Goal: Task Accomplishment & Management: Use online tool/utility

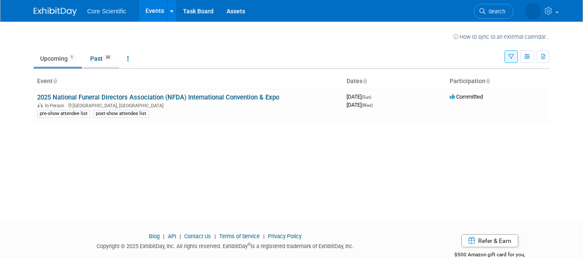
click at [103, 57] on link "Past 30" at bounding box center [101, 58] width 35 height 16
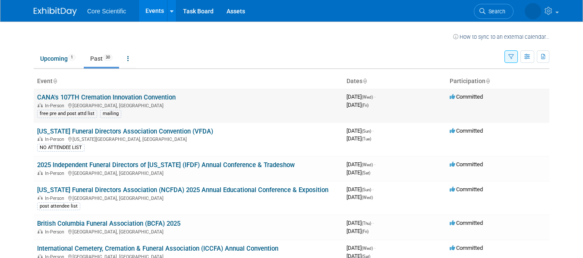
click at [91, 97] on link "CANA's 107TH Cremation Innovation Convention" at bounding box center [106, 98] width 138 height 8
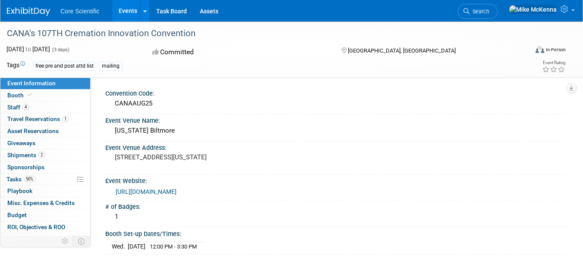
drag, startPoint x: 148, startPoint y: 104, endPoint x: 101, endPoint y: 91, distance: 48.1
click at [101, 91] on div "Convention Code: CANAAUG25 Event Venue Name: [US_STATE] Biltmore Event Venue Ad…" at bounding box center [328, 168] width 475 height 180
copy div "Convention Code: CANAAUG25"
